Goal: Task Accomplishment & Management: Use online tool/utility

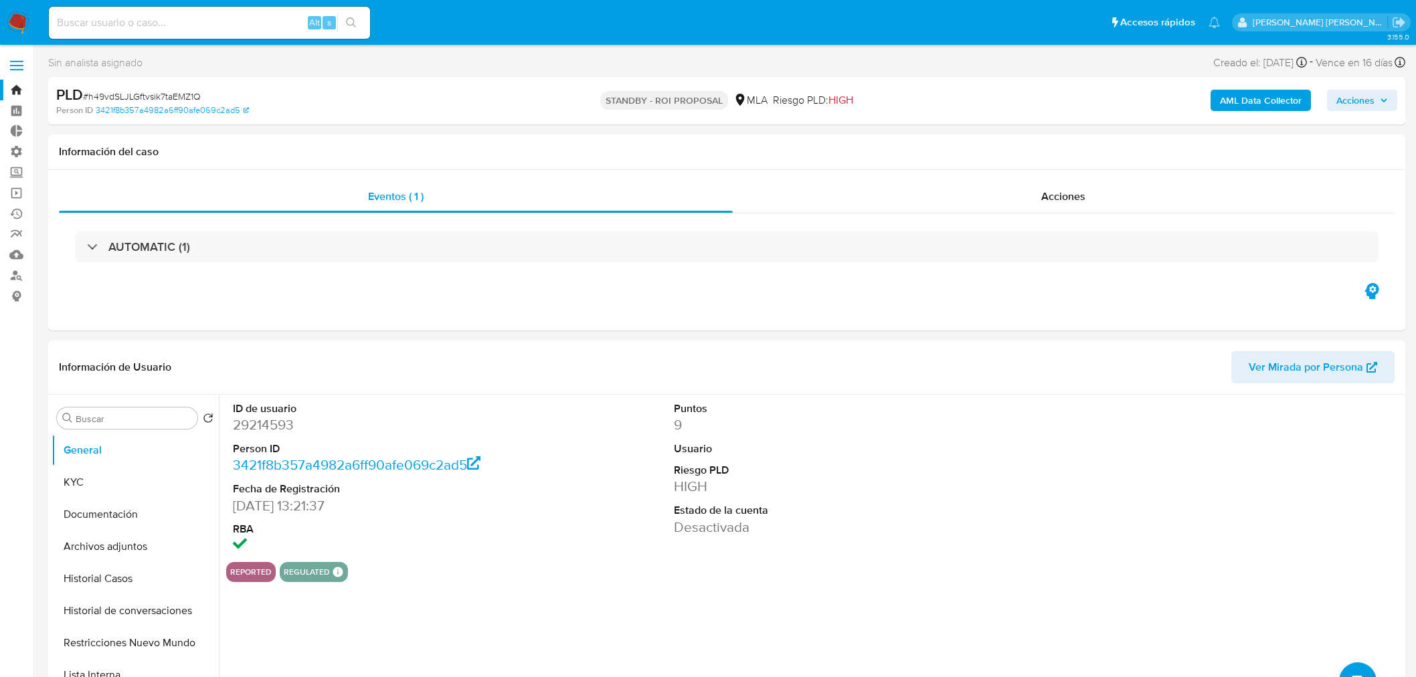
select select "10"
click at [94, 18] on input at bounding box center [209, 22] width 321 height 17
paste input "1387876536"
type input "1387876536"
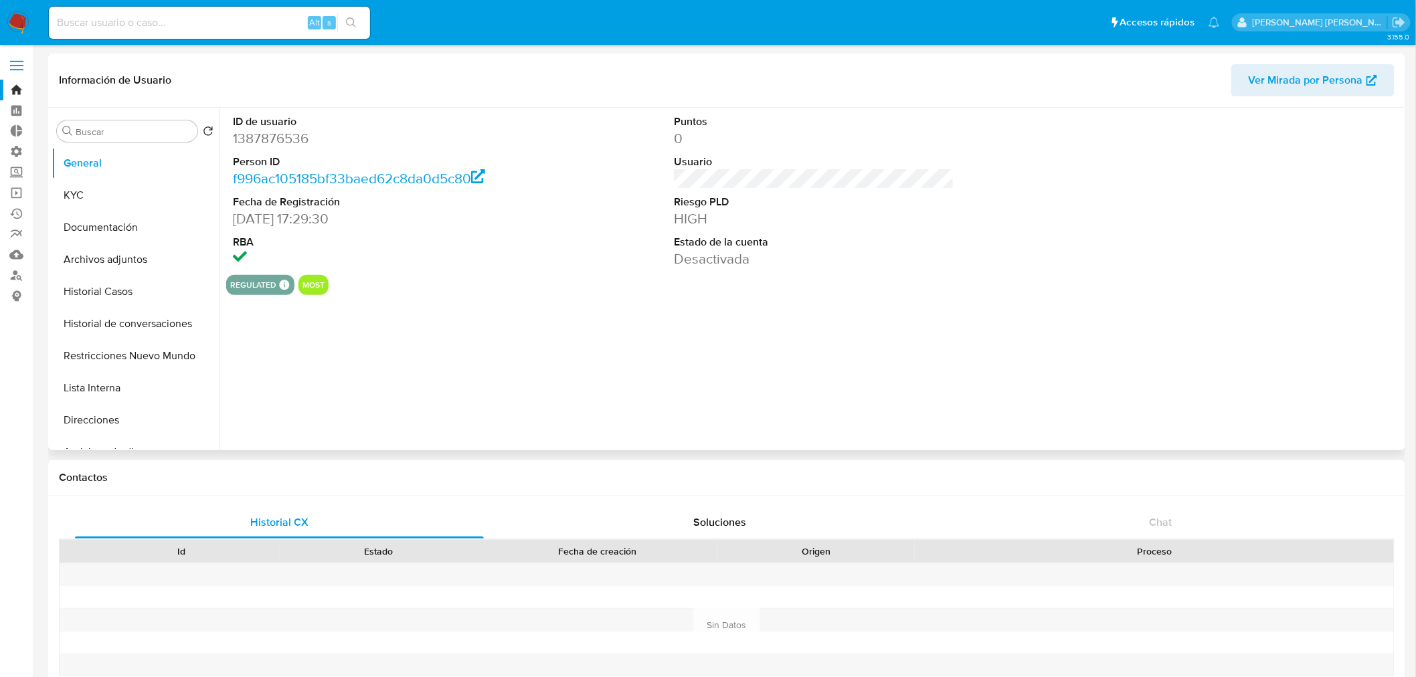
select select "10"
drag, startPoint x: 235, startPoint y: 217, endPoint x: 299, endPoint y: 222, distance: 64.5
click at [299, 222] on dd "31/05/2023 17:29:30" at bounding box center [373, 218] width 280 height 19
copy dd "31/05/2023"
click at [182, 23] on input at bounding box center [209, 22] width 321 height 17
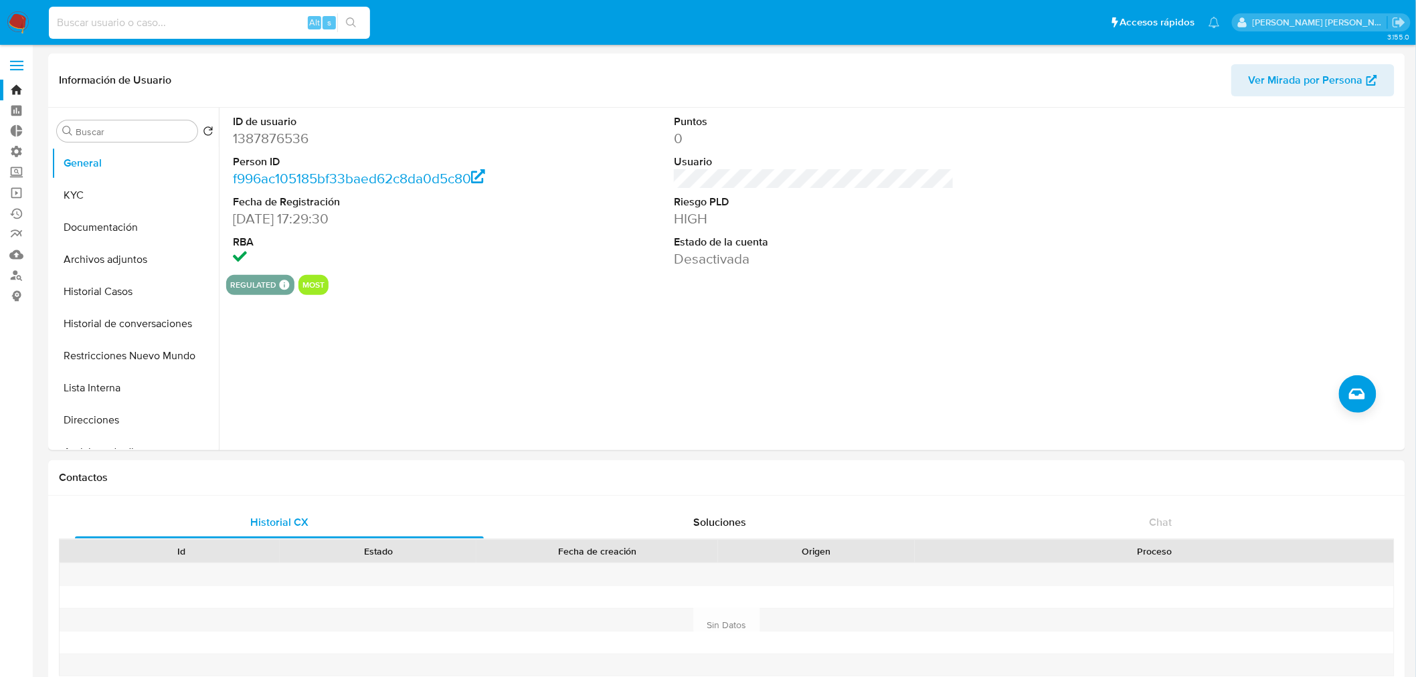
paste input "2271784219"
type input "2271784219"
select select "10"
click at [103, 25] on input "2271784219" at bounding box center [209, 22] width 321 height 17
click at [103, 24] on input "2271784219" at bounding box center [209, 22] width 321 height 17
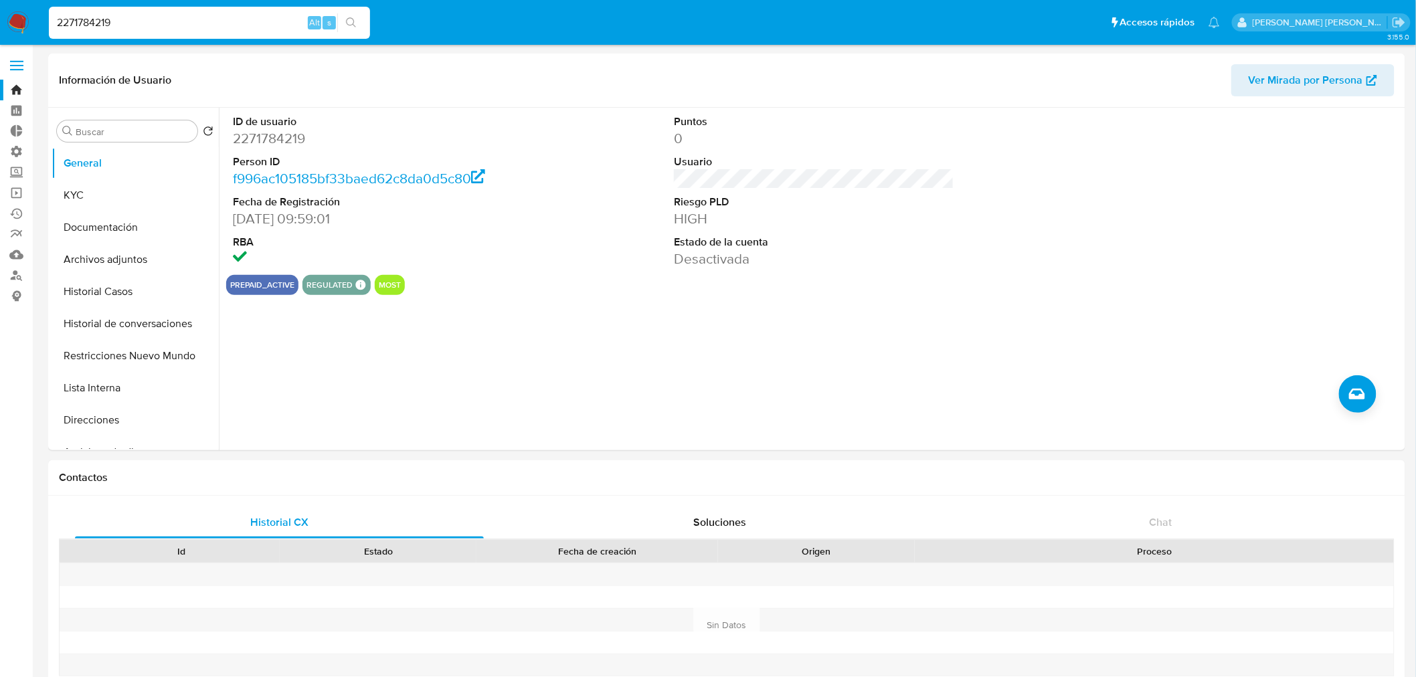
paste input "AM3017"
type input "AM3017"
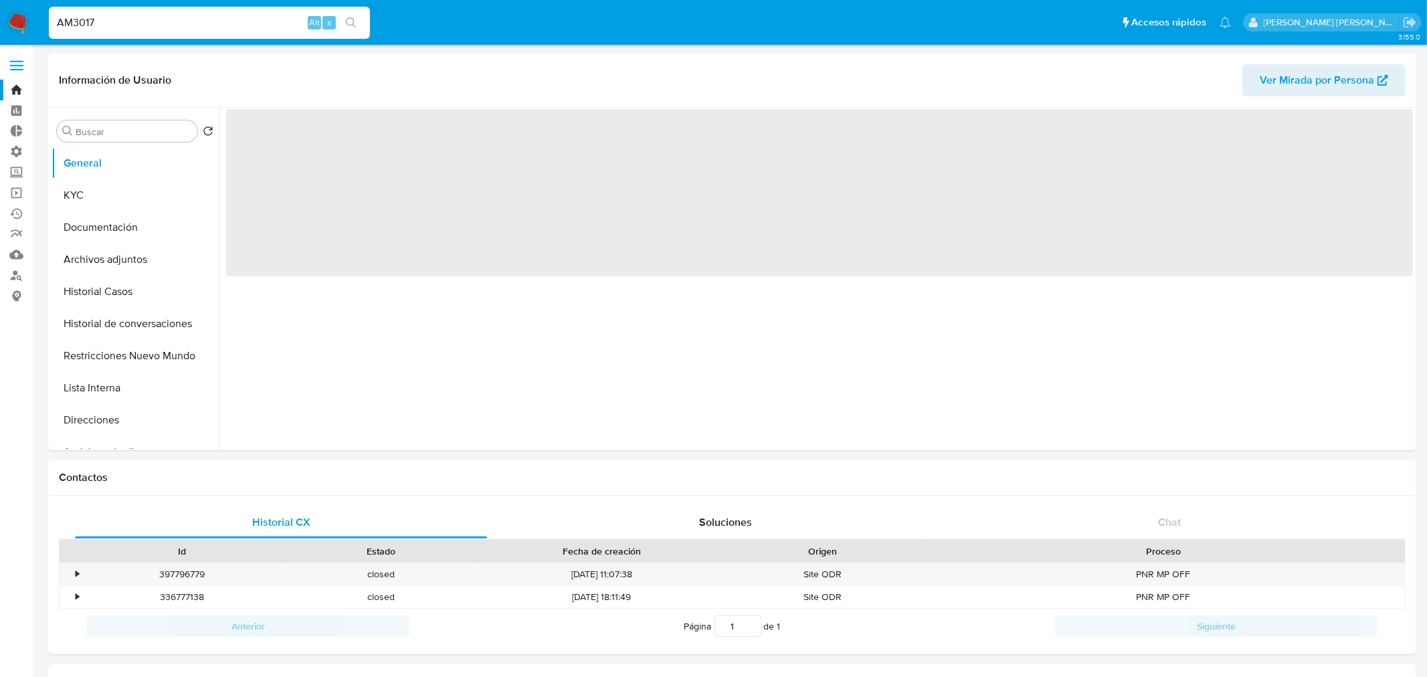
select select "10"
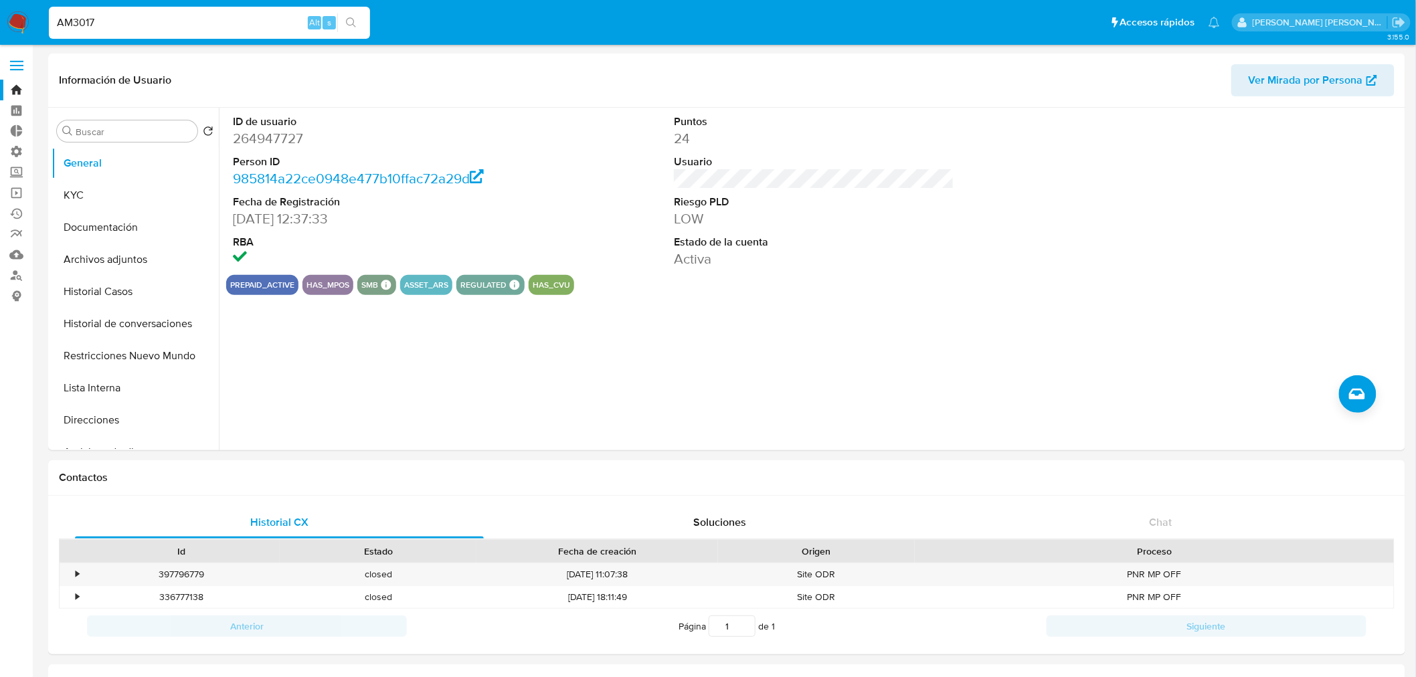
drag, startPoint x: 18, startPoint y: 17, endPoint x: 36, endPoint y: 11, distance: 18.8
click at [18, 16] on img at bounding box center [18, 22] width 23 height 23
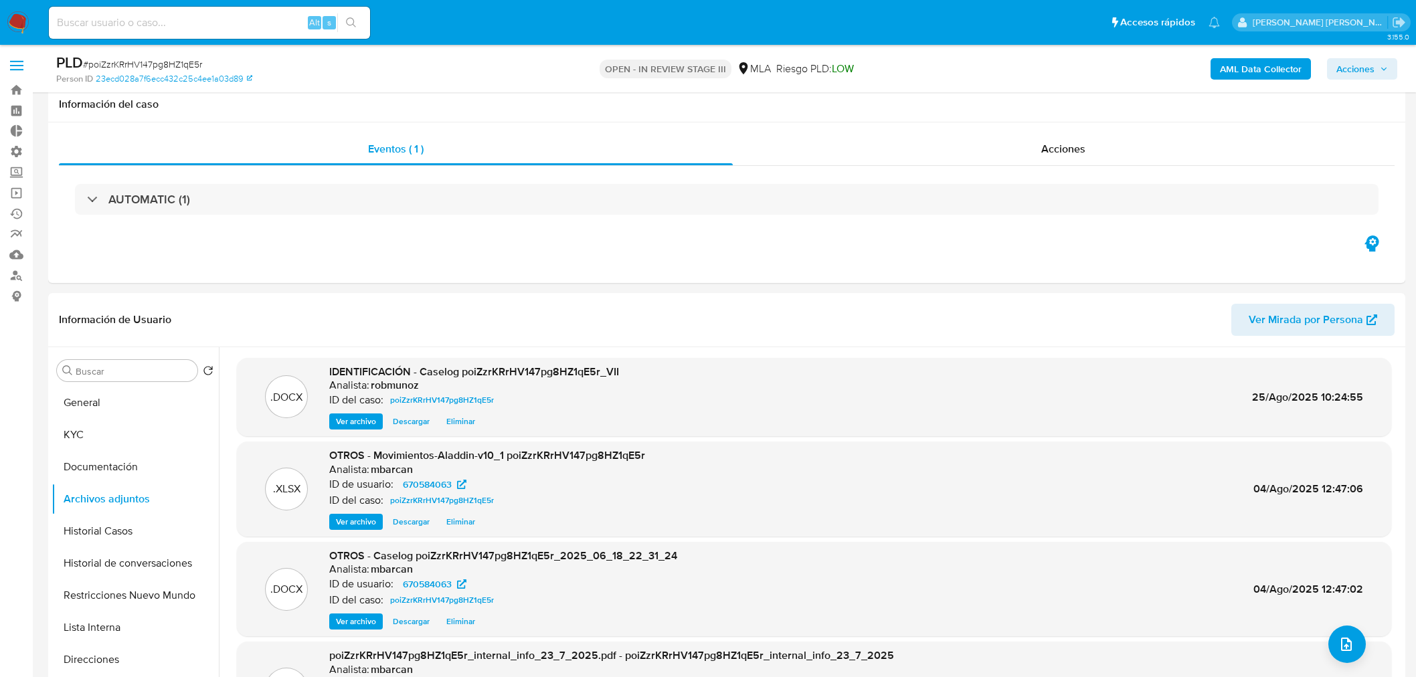
select select "10"
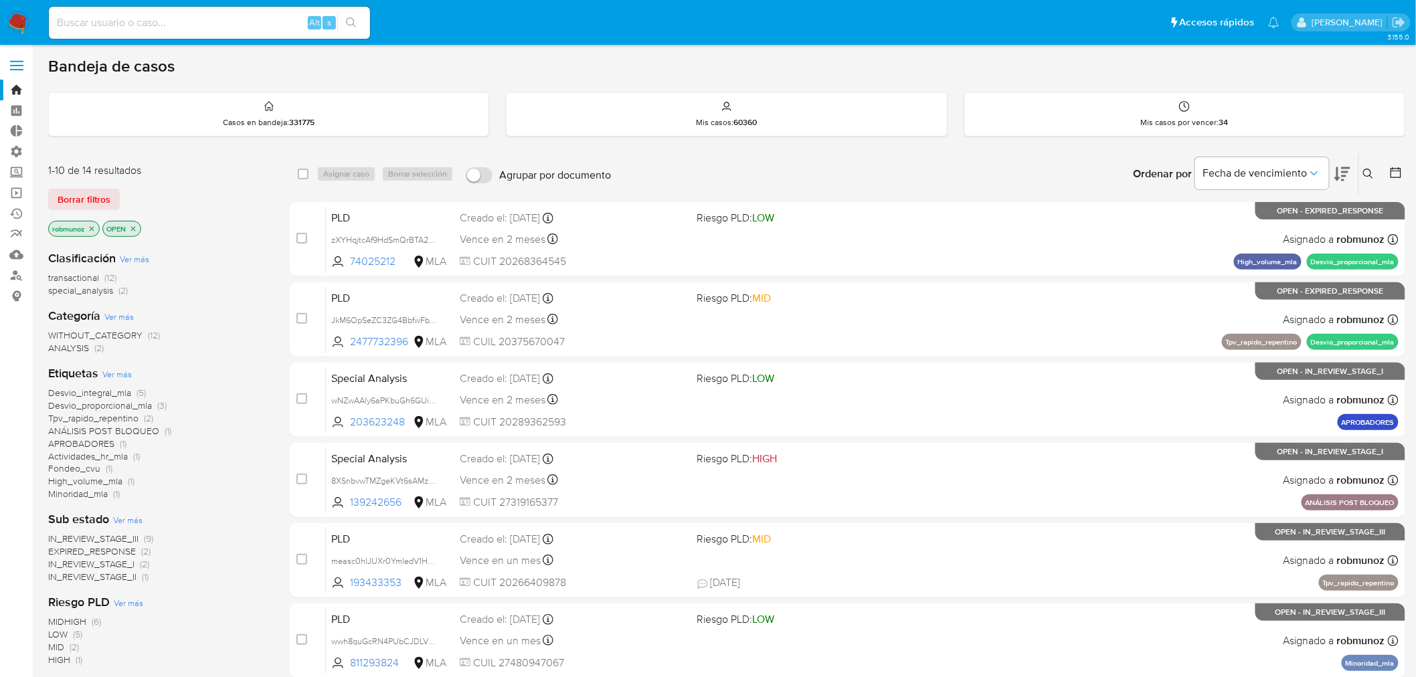
click at [1364, 175] on icon at bounding box center [1368, 174] width 11 height 11
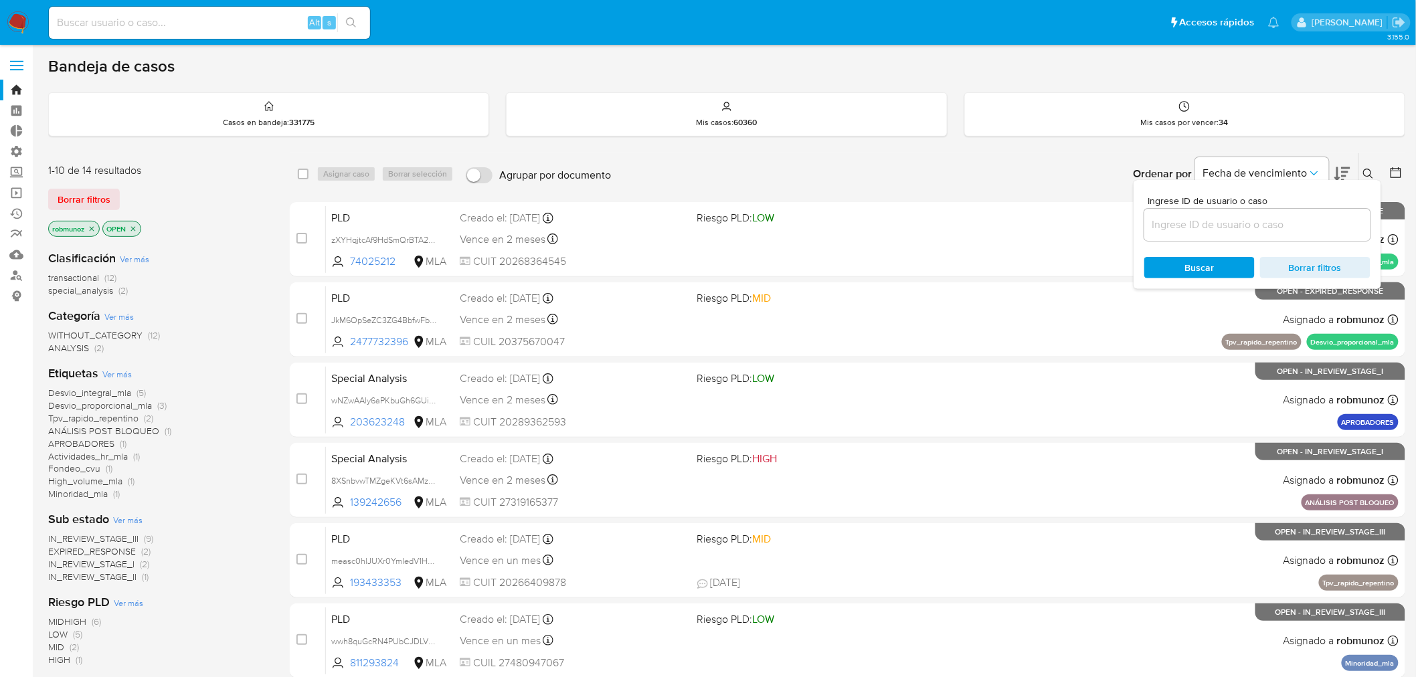
click at [1293, 222] on input at bounding box center [1257, 224] width 226 height 17
type input "inoJw8a7apjO9GonYjnFn7Uc"
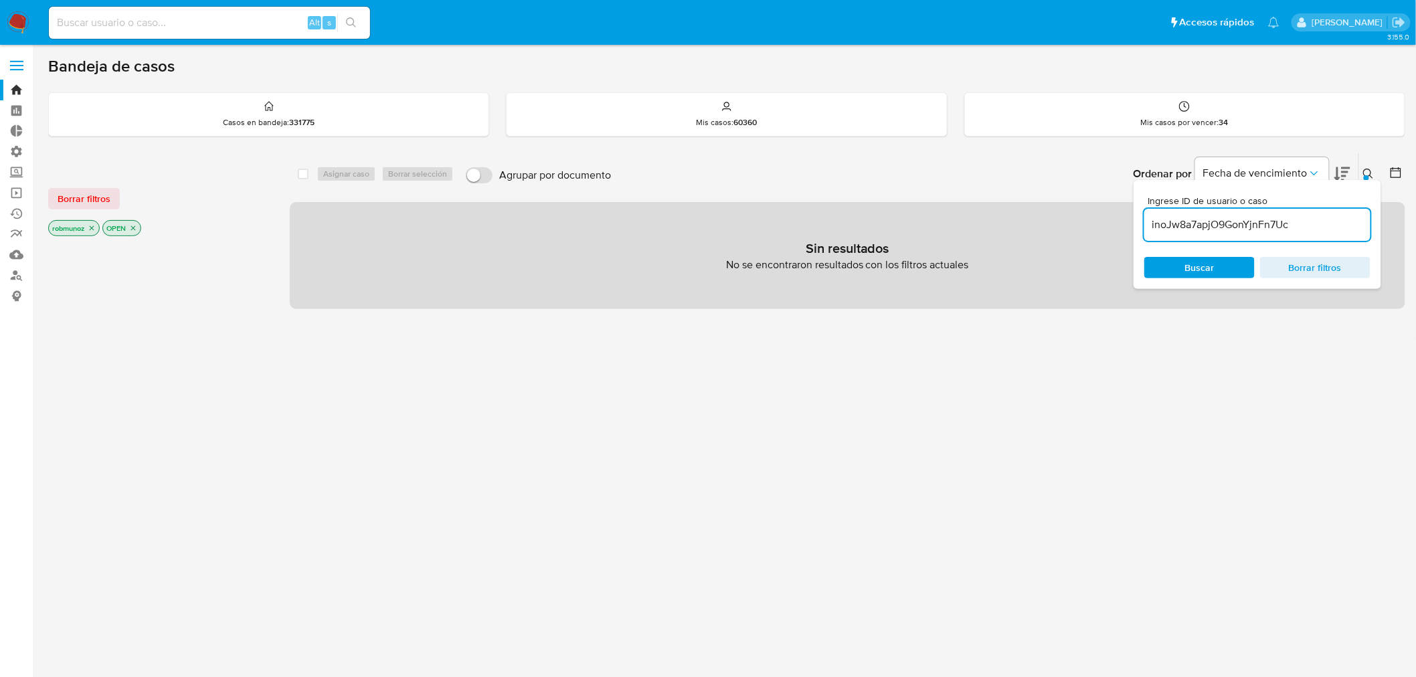
drag, startPoint x: 90, startPoint y: 197, endPoint x: 688, endPoint y: 183, distance: 598.4
click at [88, 197] on span "Borrar filtros" at bounding box center [84, 198] width 53 height 19
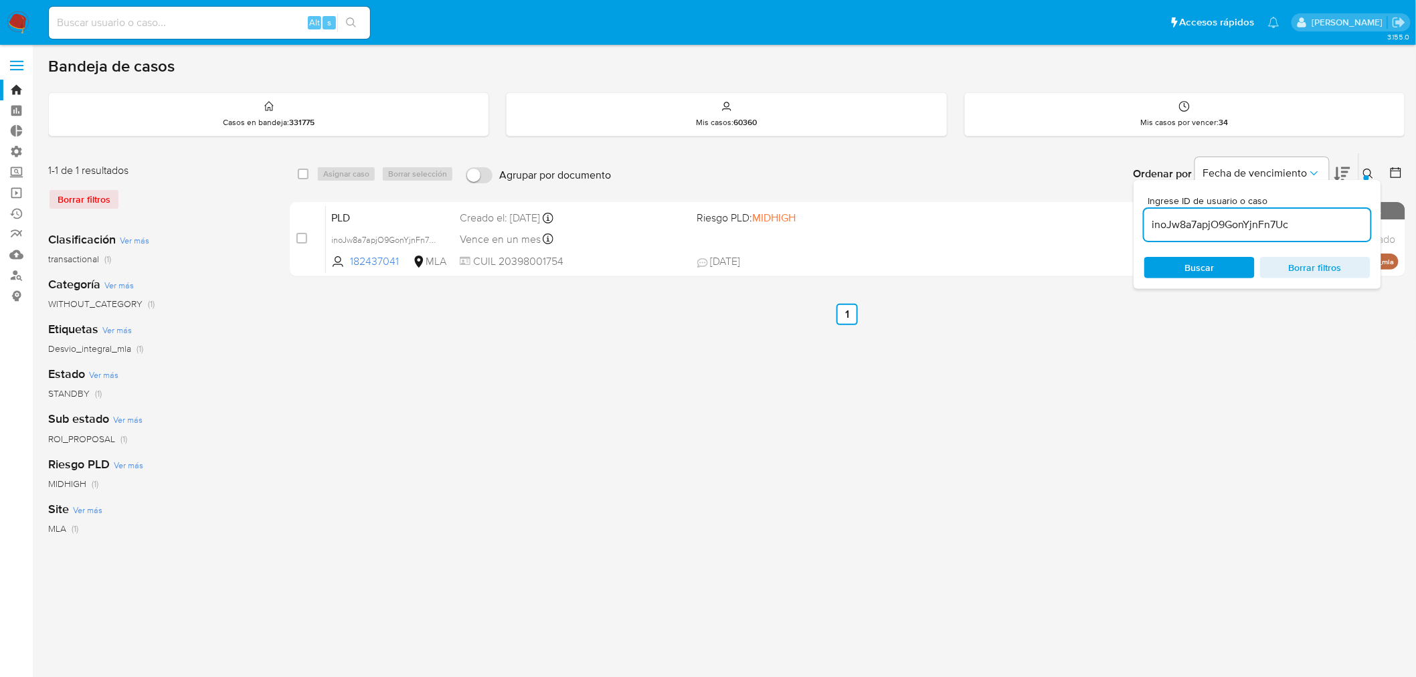
click at [1369, 173] on icon at bounding box center [1368, 174] width 11 height 11
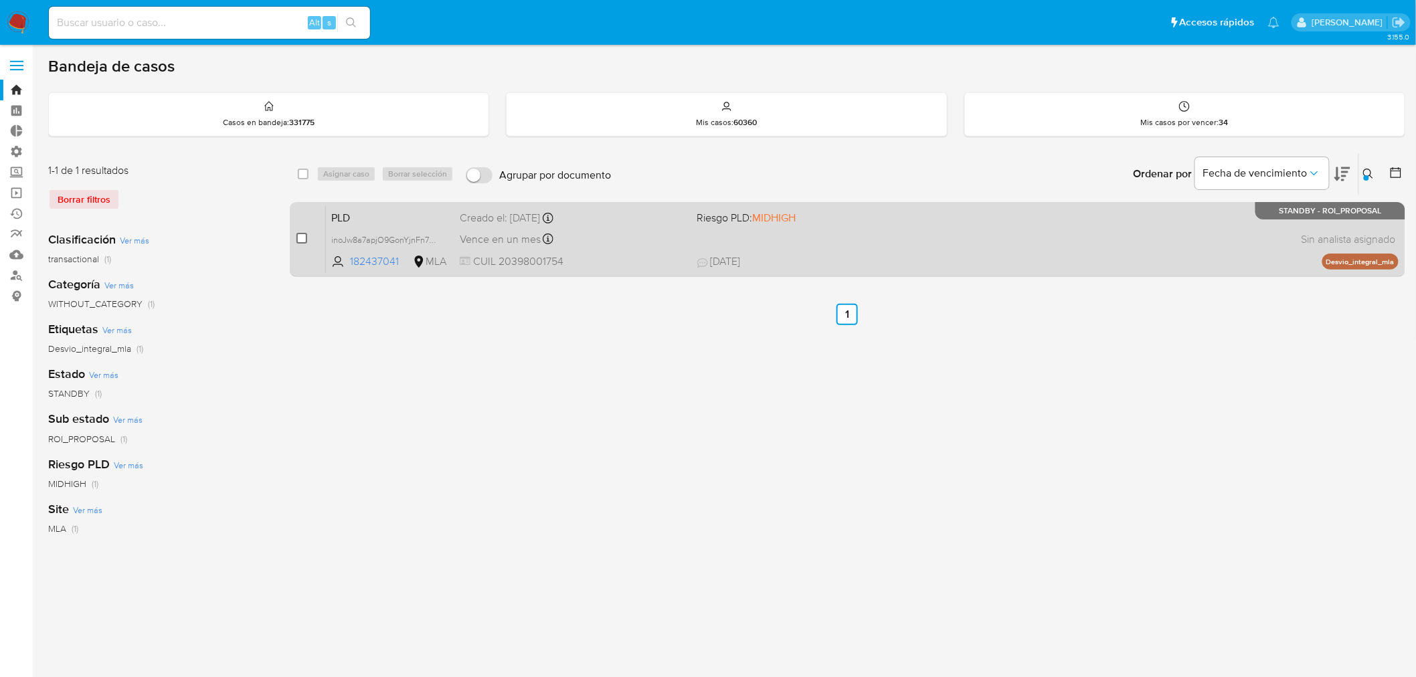
click at [304, 235] on input "checkbox" at bounding box center [301, 238] width 11 height 11
checkbox input "true"
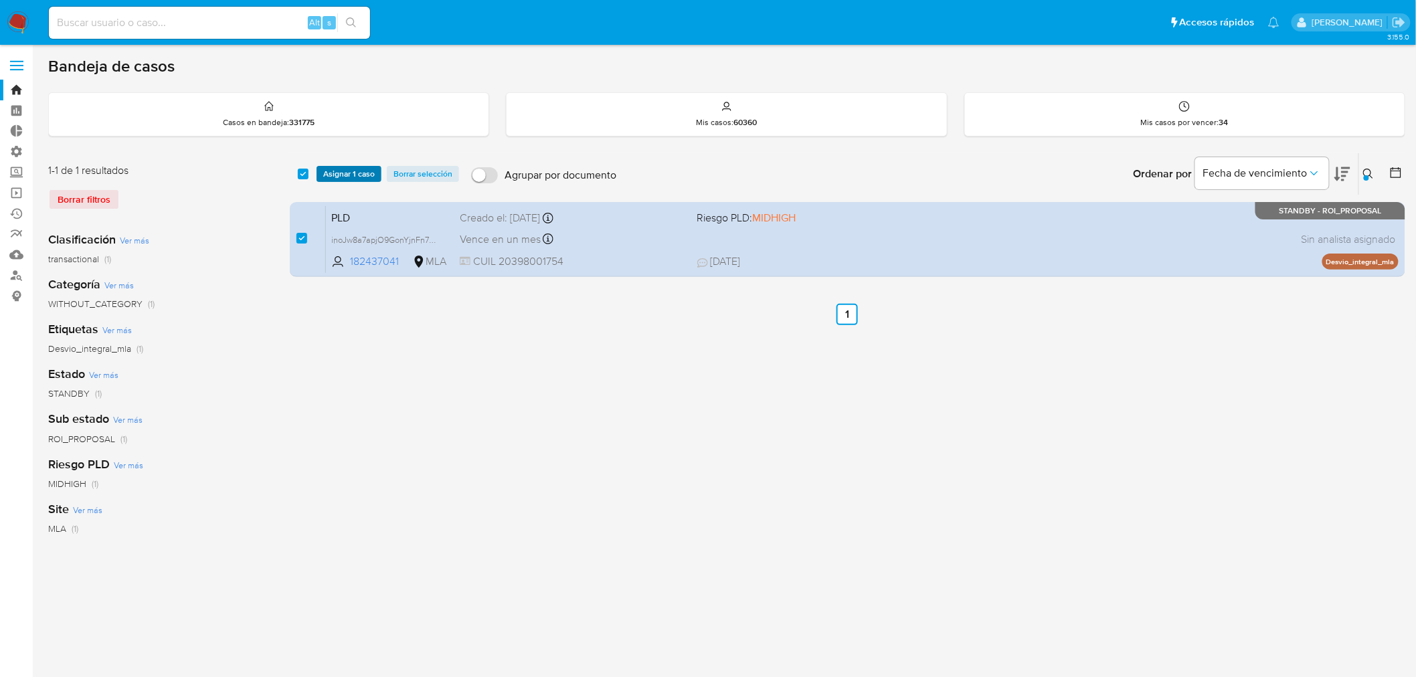
click at [351, 167] on span "Asignar 1 caso" at bounding box center [349, 173] width 52 height 13
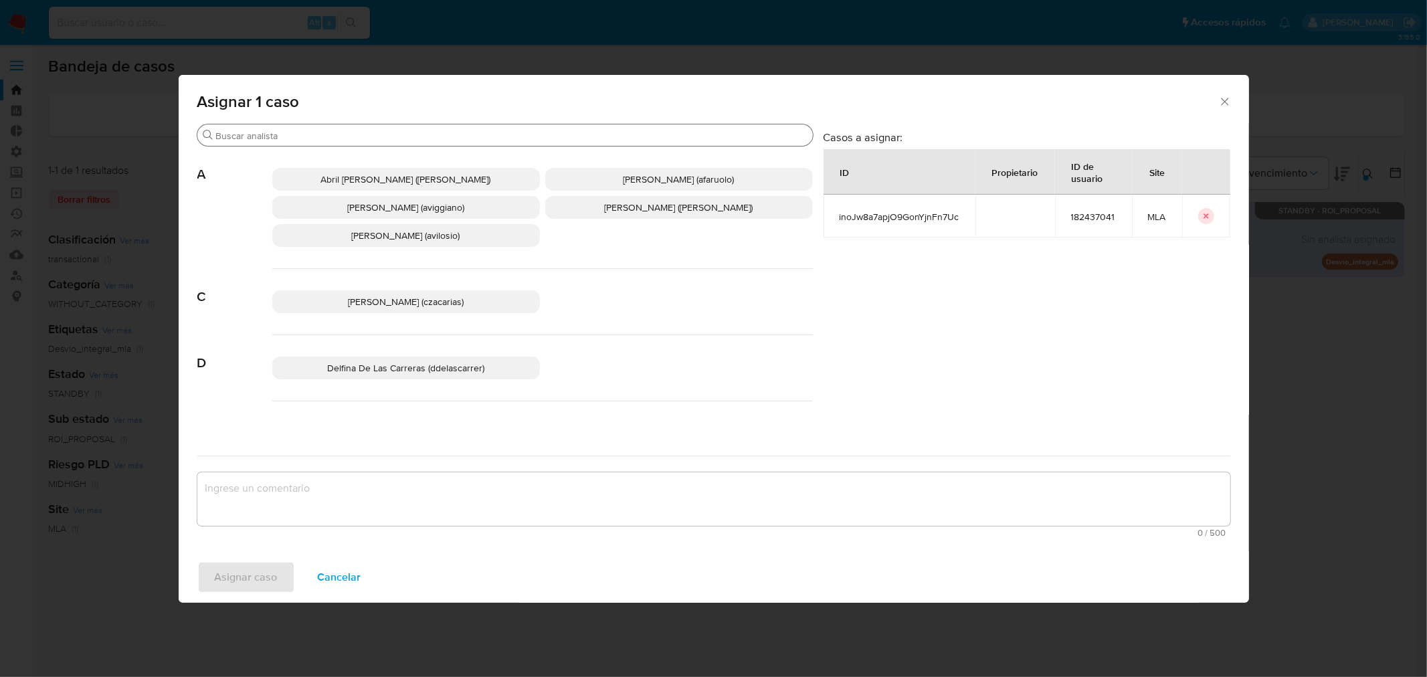
click at [339, 130] on input "Buscar" at bounding box center [512, 136] width 592 height 12
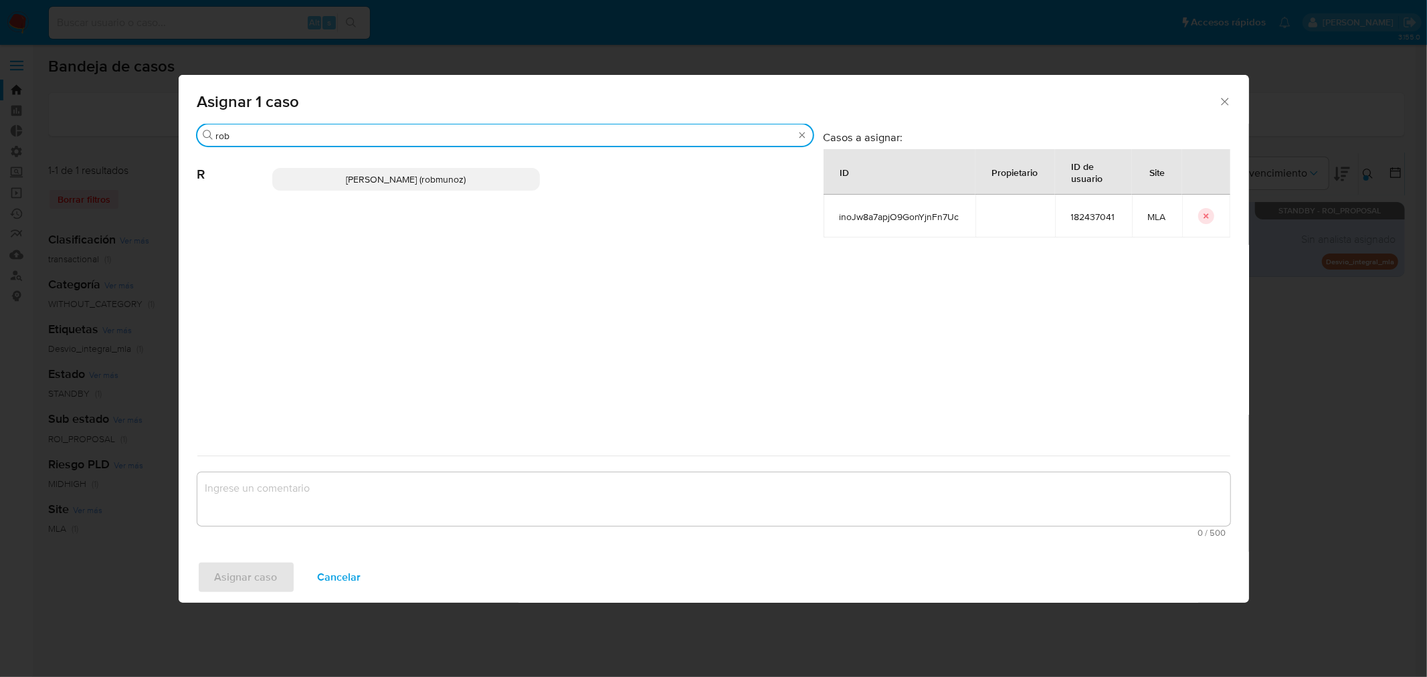
type input "rob"
drag, startPoint x: 381, startPoint y: 182, endPoint x: 382, endPoint y: 195, distance: 12.7
click at [381, 185] on span "Roberto Santiago Munoz (robmunoz)" at bounding box center [406, 179] width 120 height 13
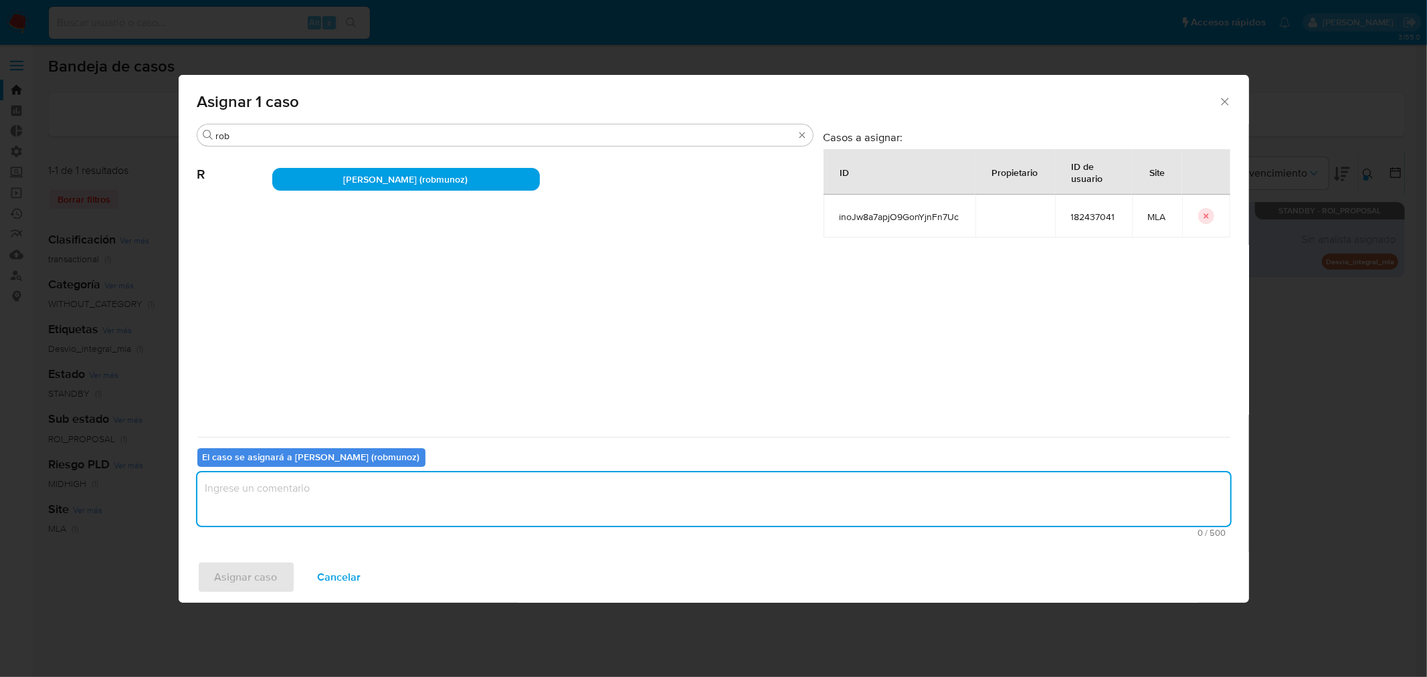
drag, startPoint x: 390, startPoint y: 489, endPoint x: 309, endPoint y: 556, distance: 106.0
click at [389, 489] on textarea "assign-modal" at bounding box center [713, 499] width 1033 height 54
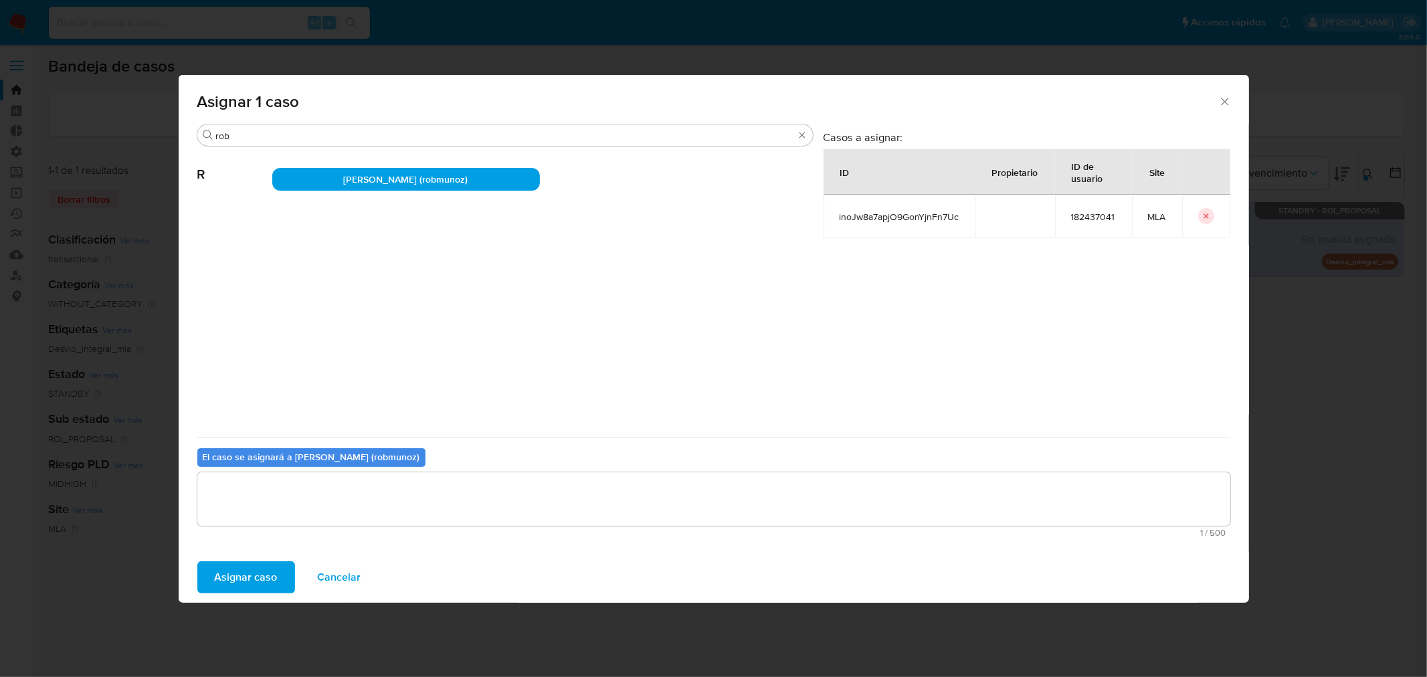
click at [262, 570] on span "Asignar caso" at bounding box center [246, 577] width 63 height 29
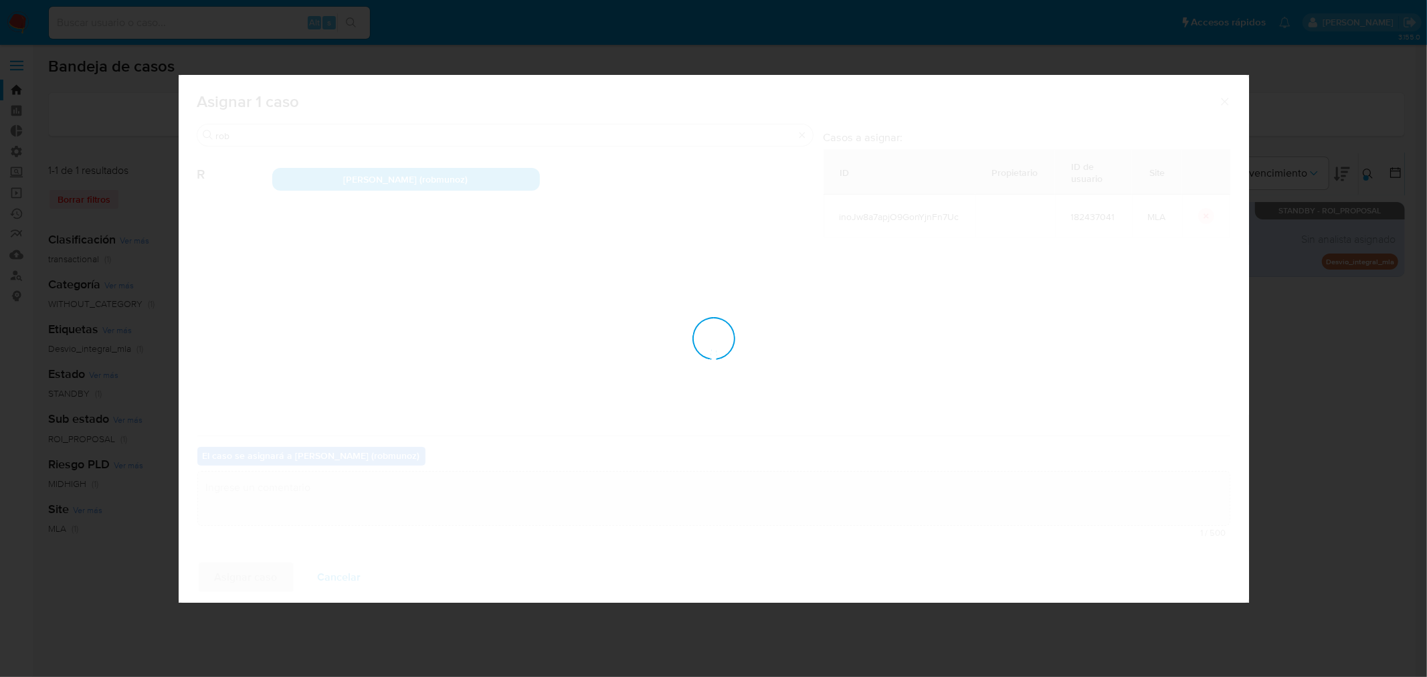
checkbox input "false"
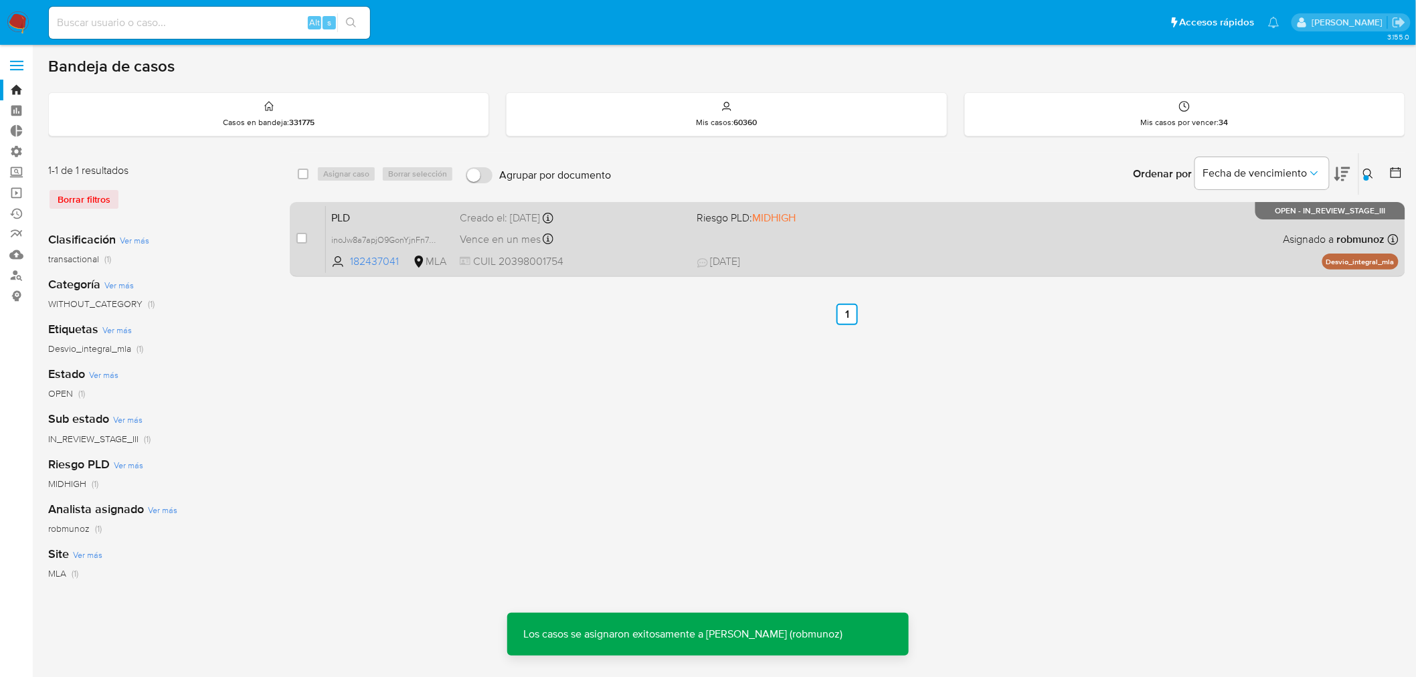
click at [895, 257] on span "19/08/2025 19/08/2025 18:14" at bounding box center [929, 261] width 464 height 15
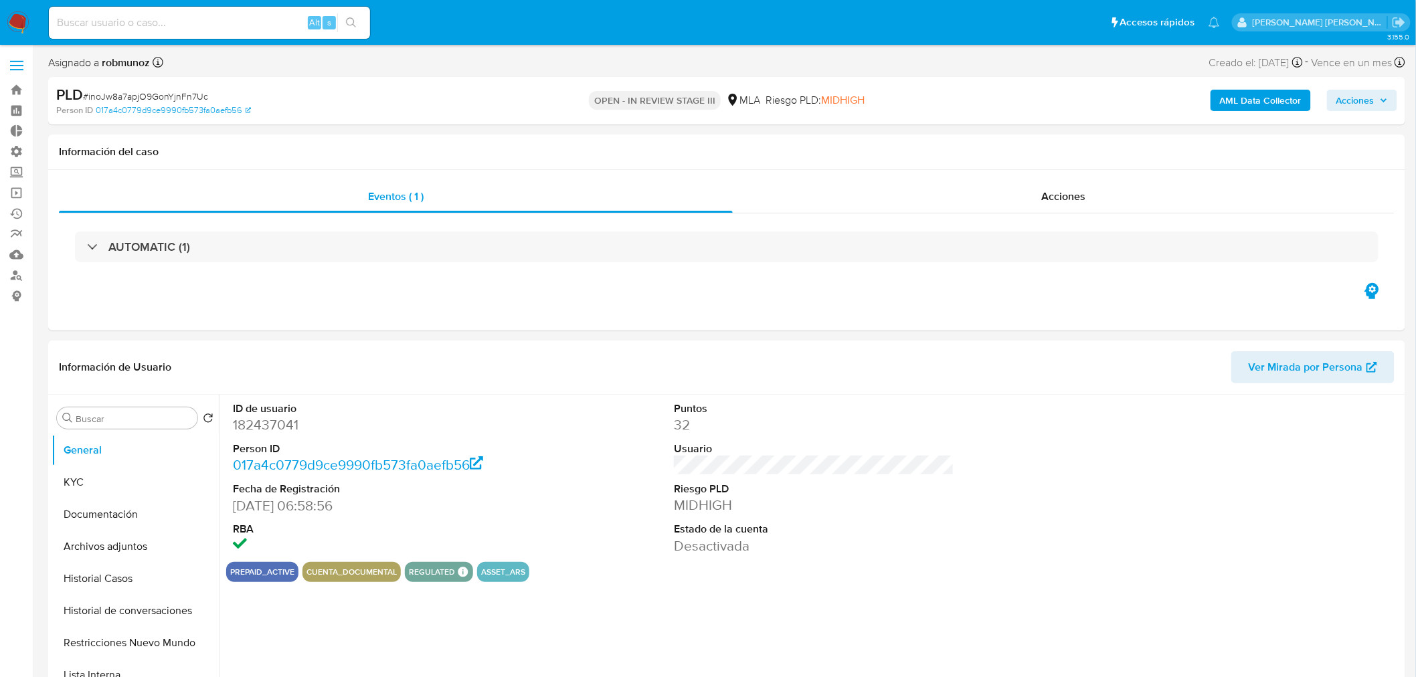
select select "10"
drag, startPoint x: 1387, startPoint y: 110, endPoint x: 1377, endPoint y: 112, distance: 10.2
click at [1384, 109] on button "Acciones" at bounding box center [1362, 100] width 70 height 21
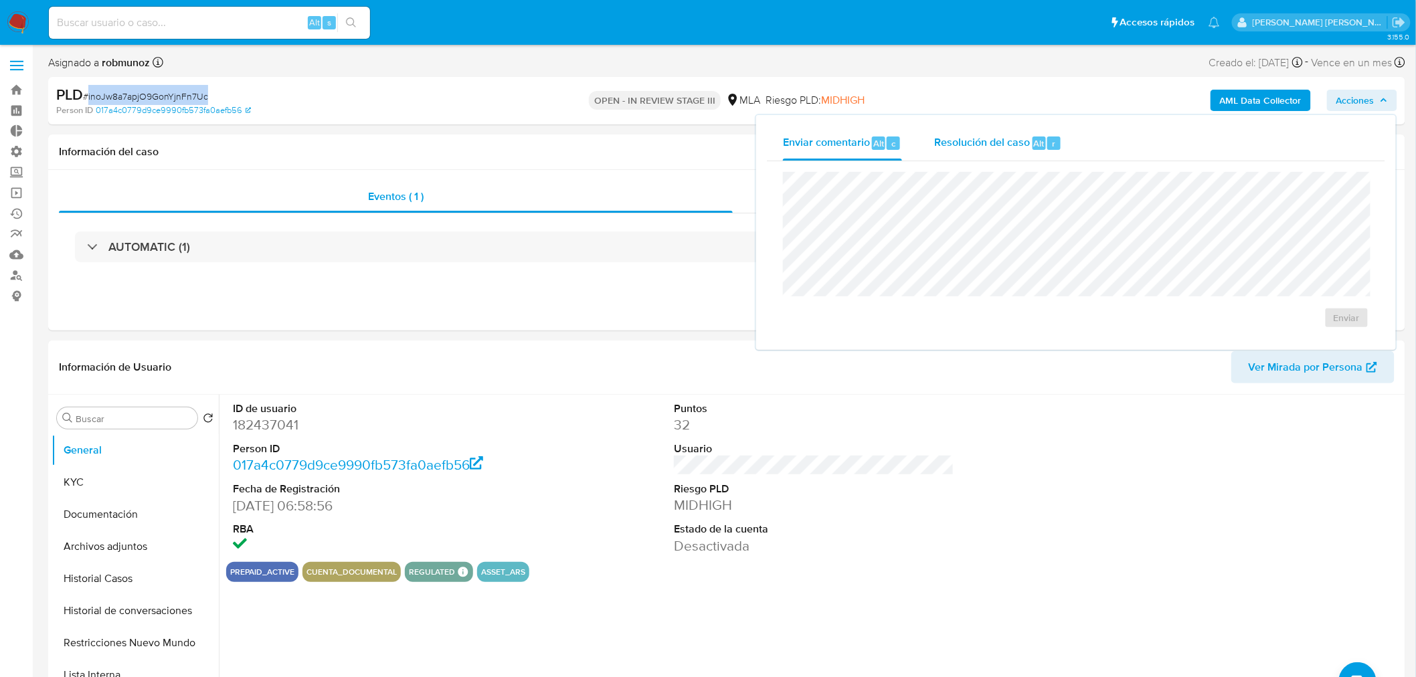
click at [1065, 137] on button "Resolución del caso Alt r" at bounding box center [998, 143] width 160 height 35
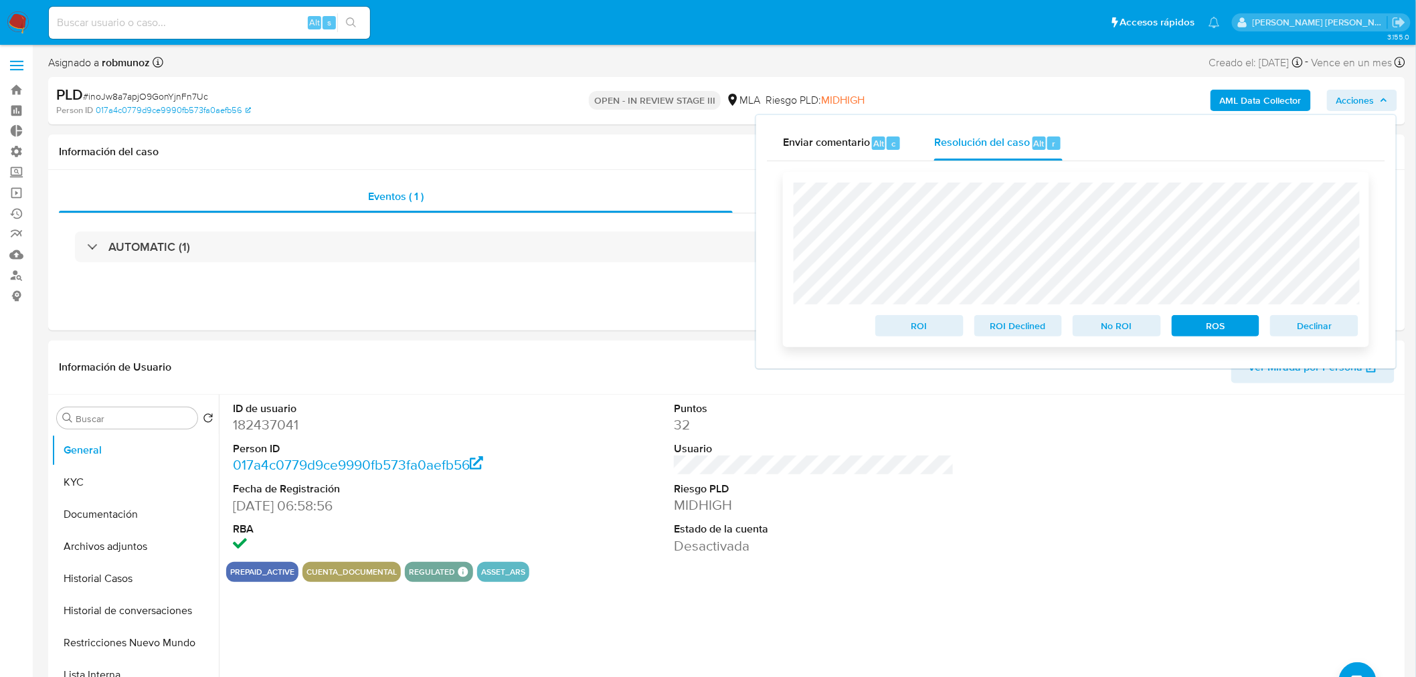
click at [1316, 328] on span "Declinar" at bounding box center [1315, 326] width 70 height 19
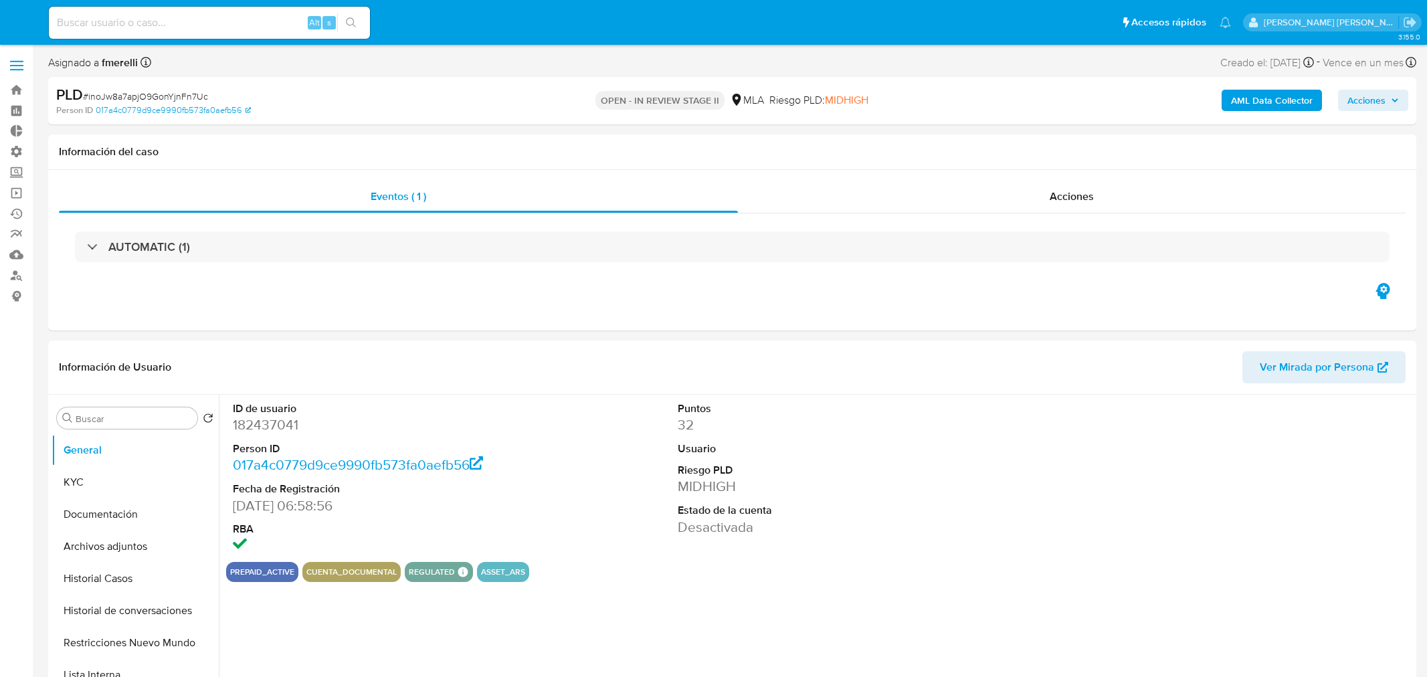
select select "10"
